Goal: Navigation & Orientation: Find specific page/section

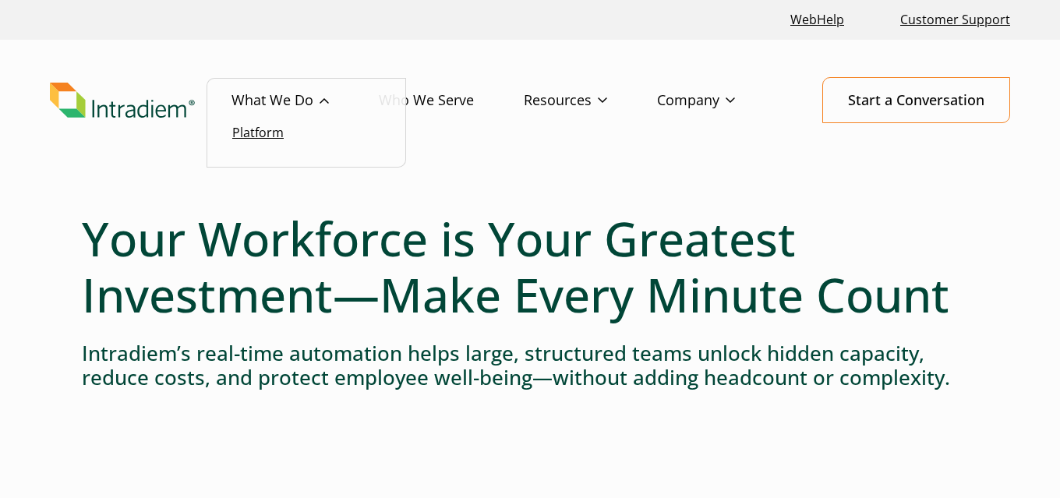
click at [276, 138] on link "Platform" at bounding box center [257, 132] width 51 height 17
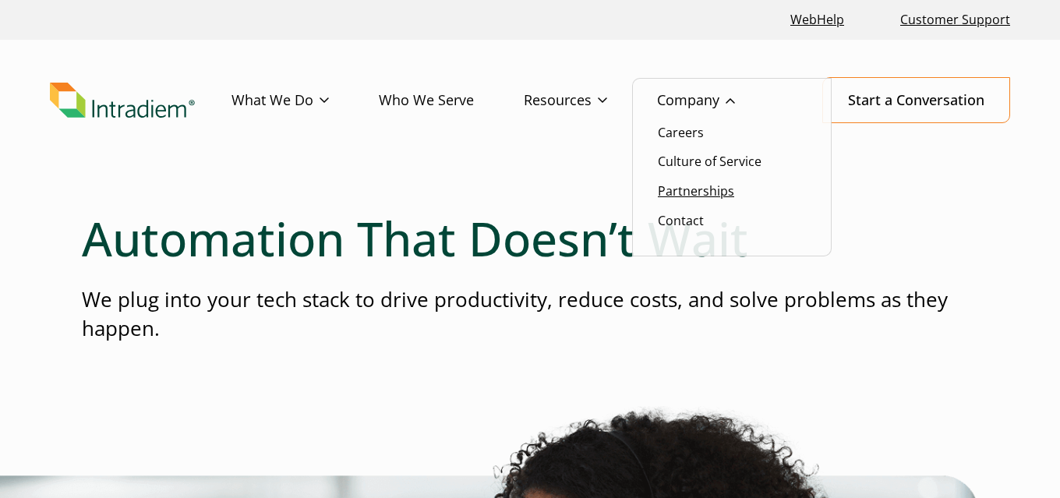
click at [670, 189] on link "Partnerships" at bounding box center [696, 190] width 76 height 17
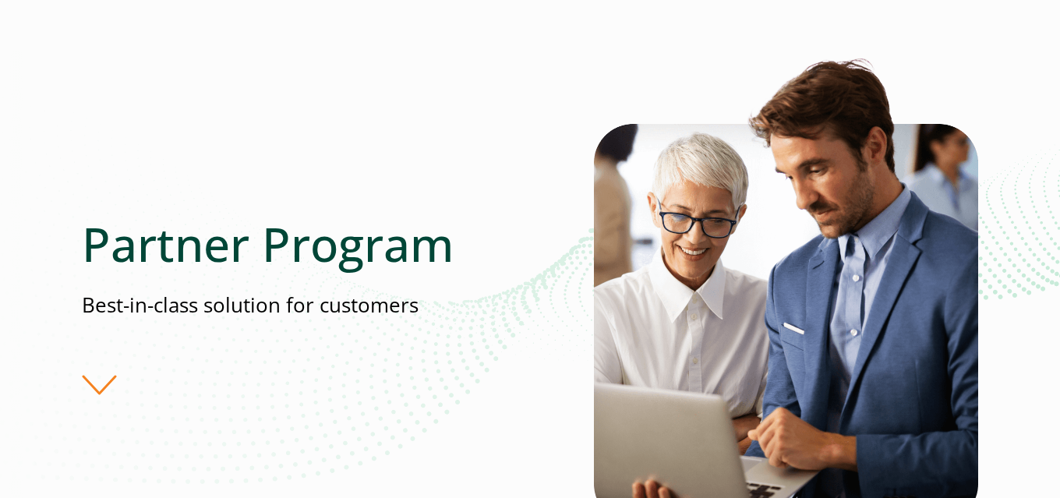
scroll to position [234, 0]
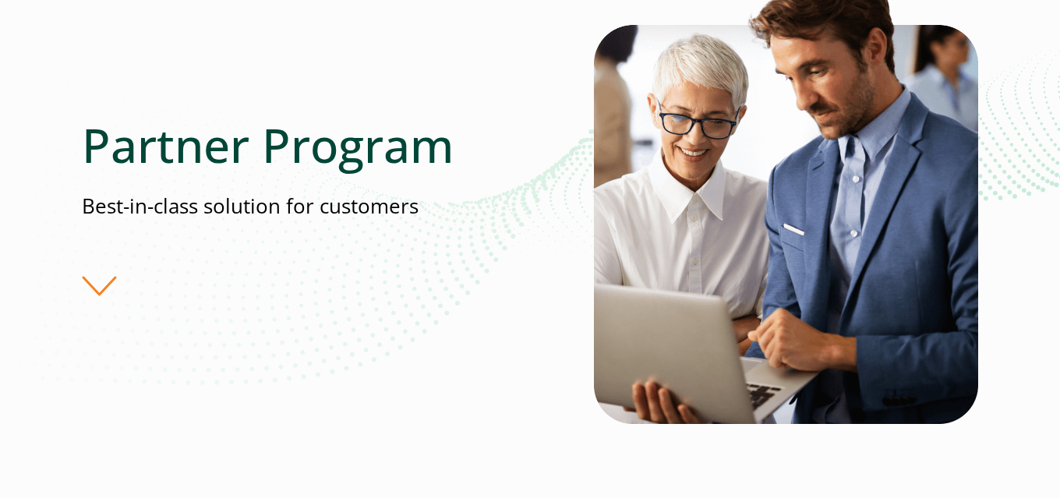
click at [107, 284] on div "Partner Program Best-in-class solution for customers" at bounding box center [338, 206] width 512 height 178
click at [97, 290] on div "Partner Program Best-in-class solution for customers" at bounding box center [338, 206] width 512 height 178
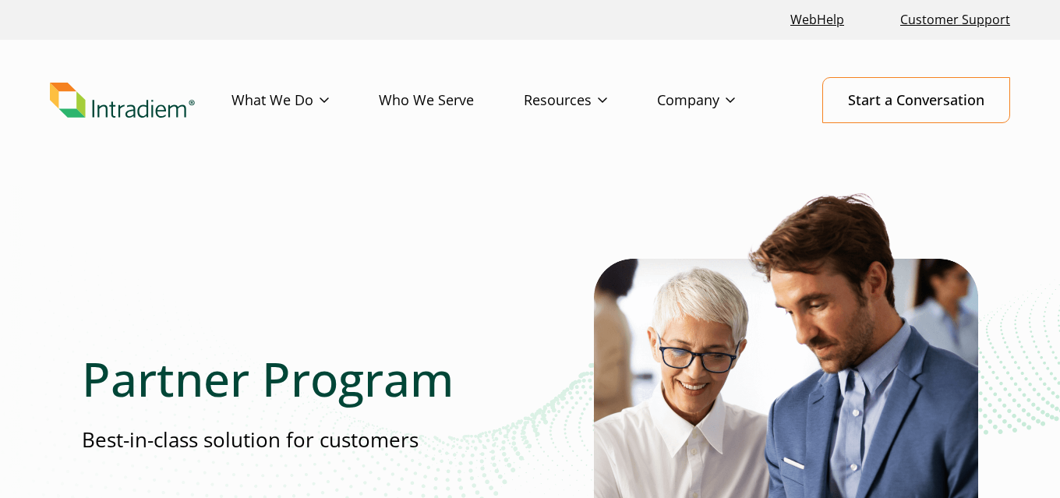
scroll to position [0, 5]
